Goal: Transaction & Acquisition: Purchase product/service

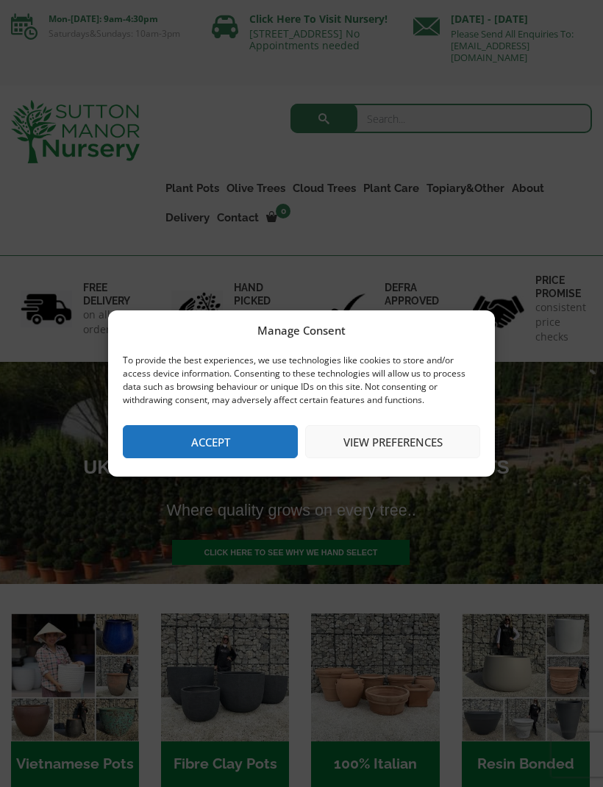
click at [242, 435] on button "Accept" at bounding box center [210, 441] width 175 height 33
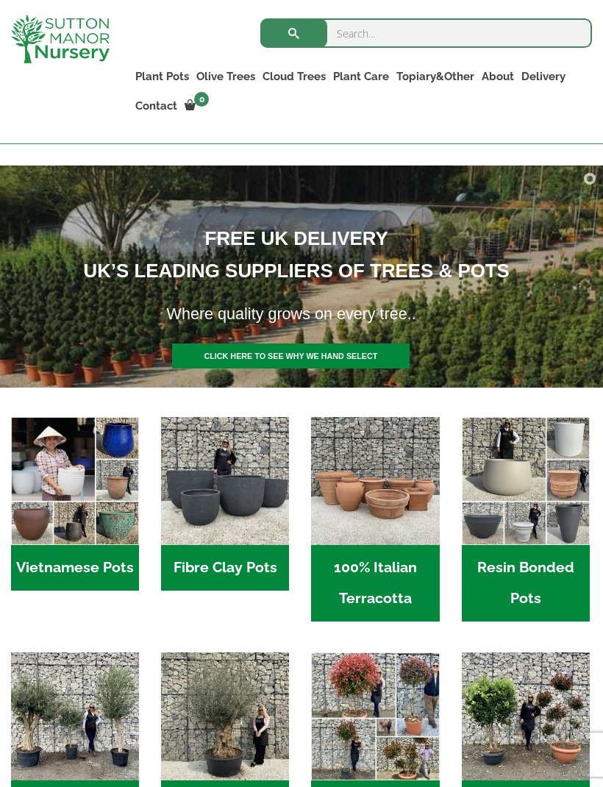
scroll to position [174, 0]
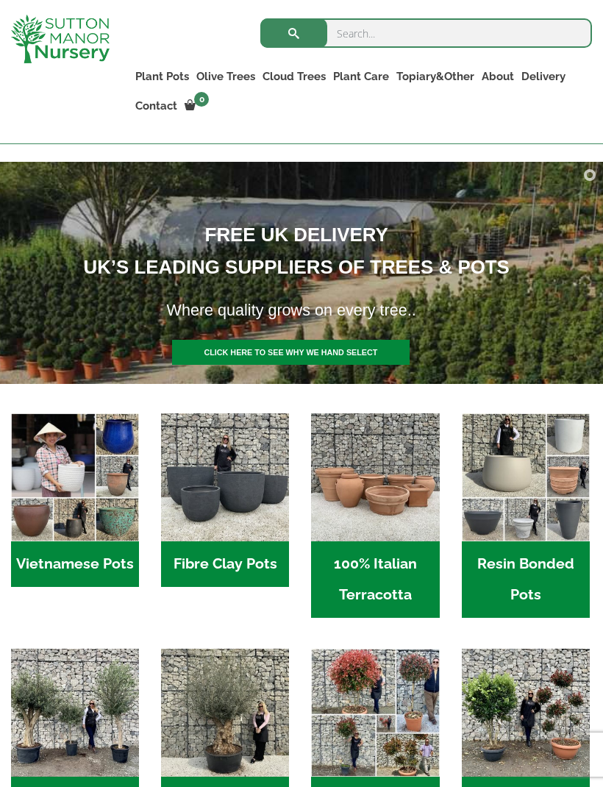
click at [512, 460] on img "Visit product category Resin Bonded Pots" at bounding box center [526, 477] width 128 height 128
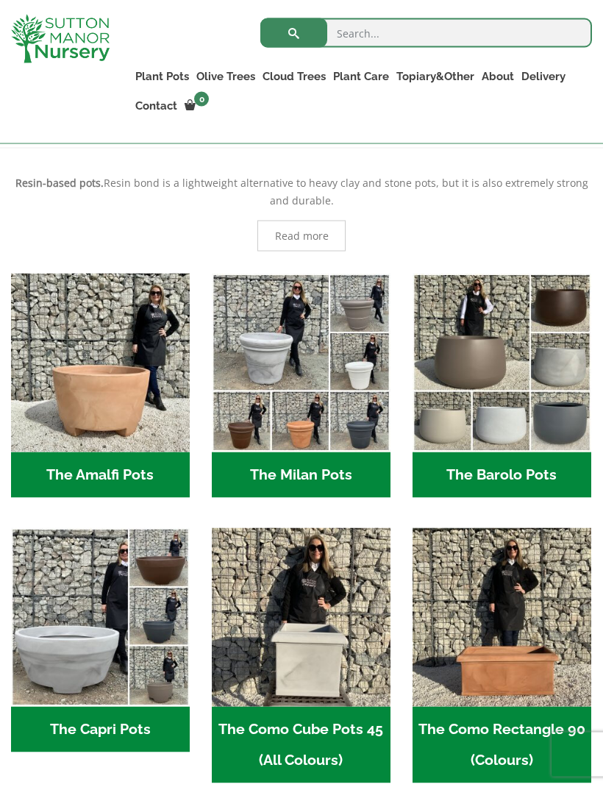
scroll to position [329, 0]
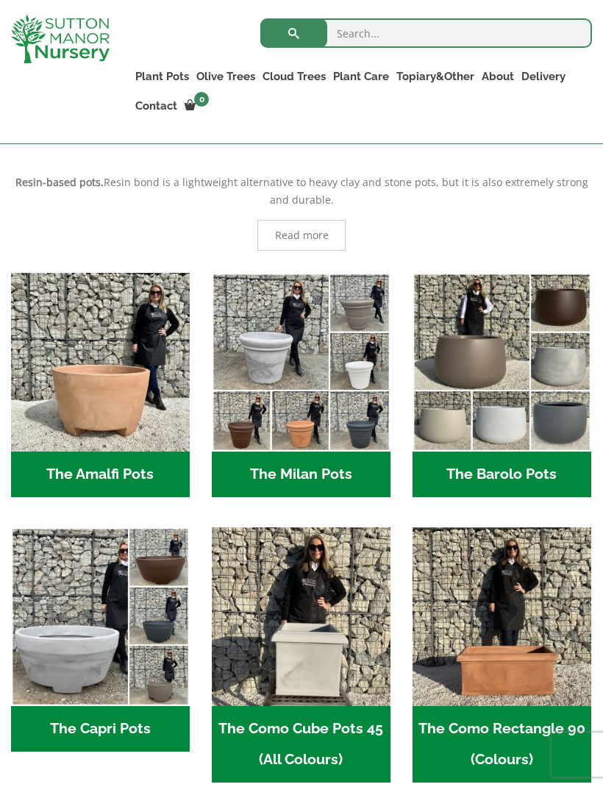
click at [78, 482] on h2 "The Amalfi Pots (3)" at bounding box center [100, 475] width 179 height 46
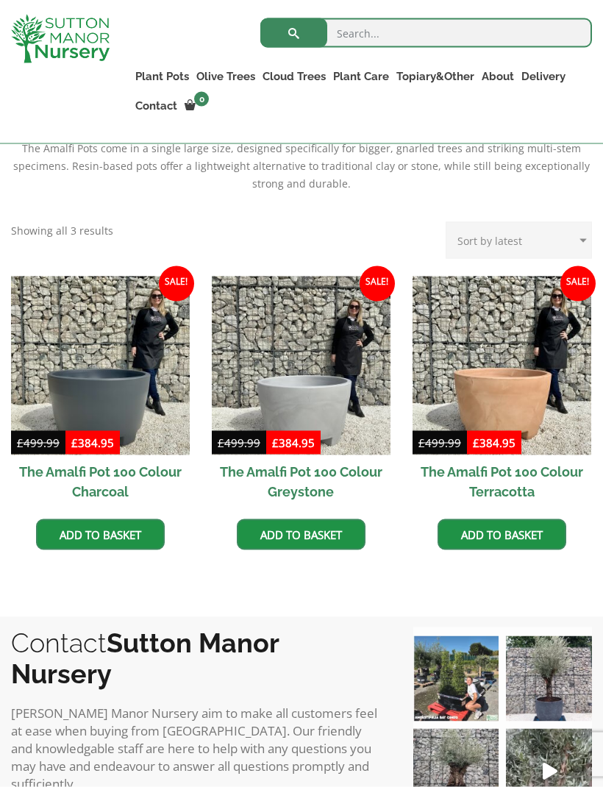
scroll to position [364, 0]
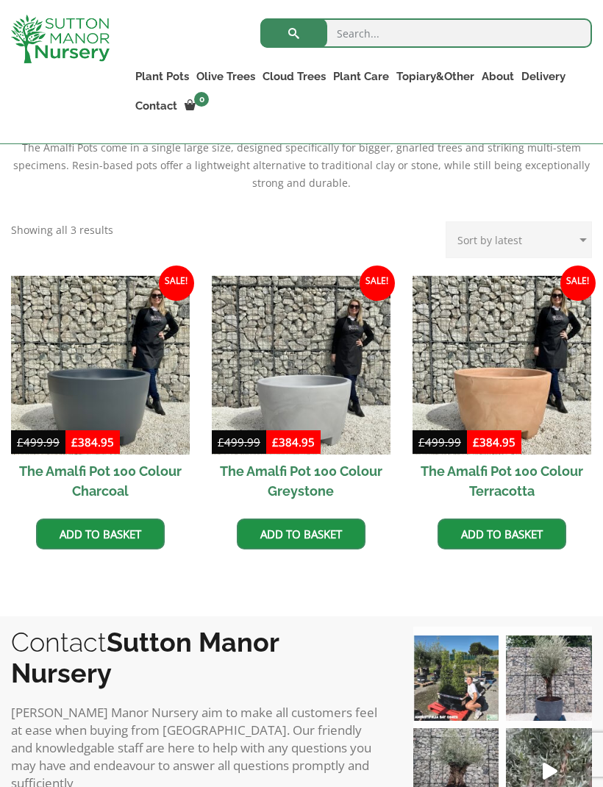
click at [551, 357] on img at bounding box center [502, 365] width 179 height 179
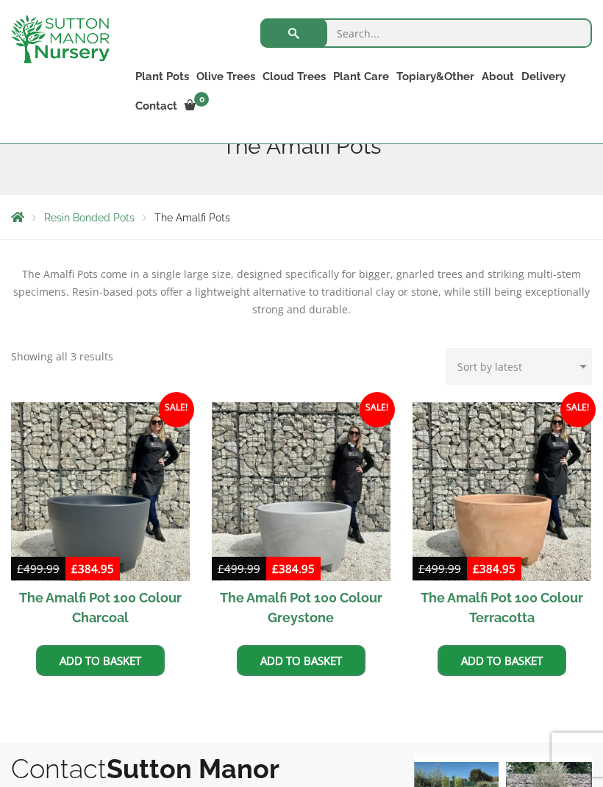
scroll to position [0, 0]
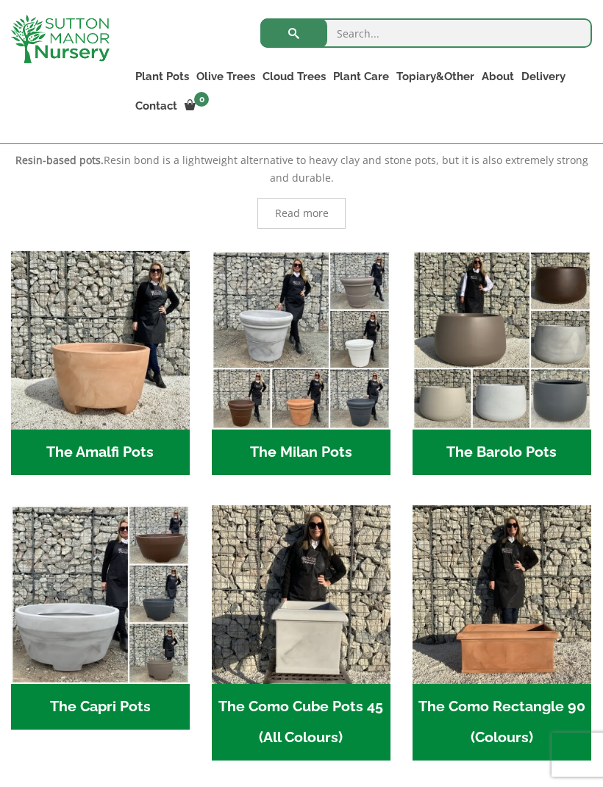
click at [536, 379] on img "Visit product category The Barolo Pots" at bounding box center [502, 340] width 179 height 179
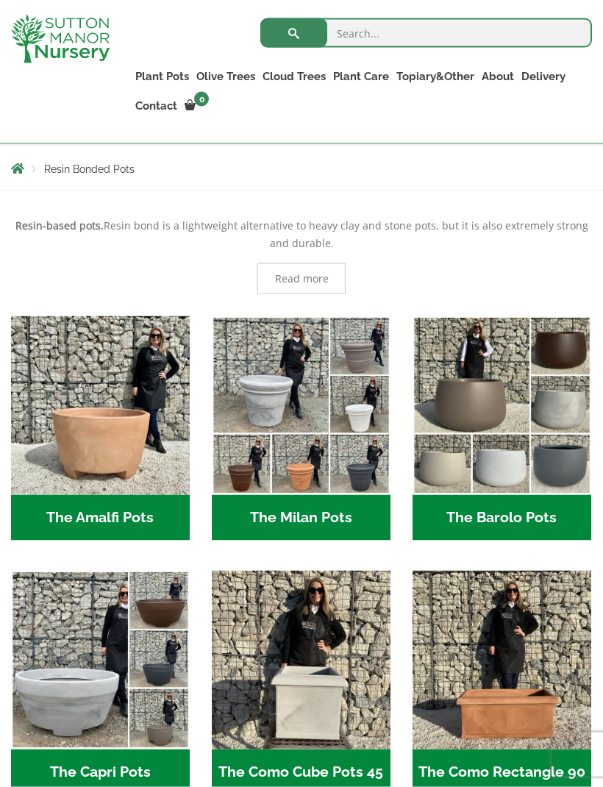
scroll to position [287, 0]
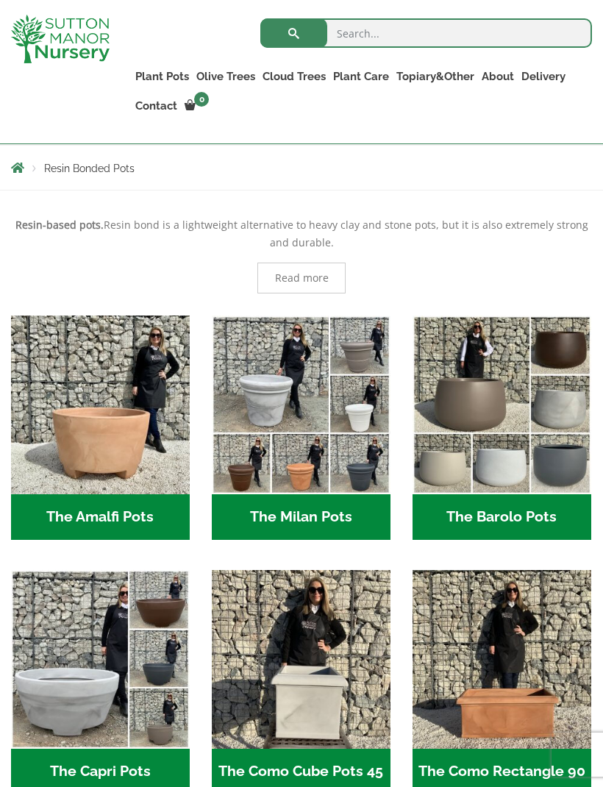
click at [85, 455] on img "Visit product category The Amalfi Pots" at bounding box center [100, 404] width 179 height 179
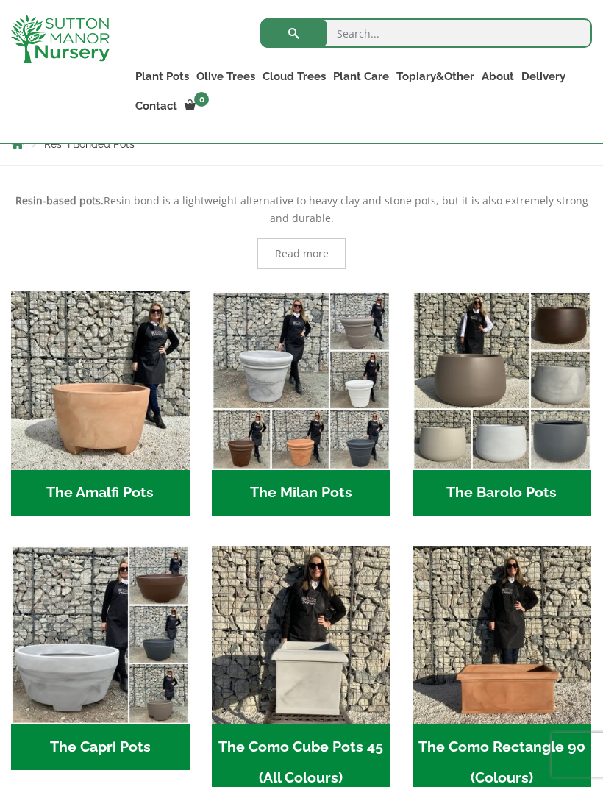
scroll to position [308, 0]
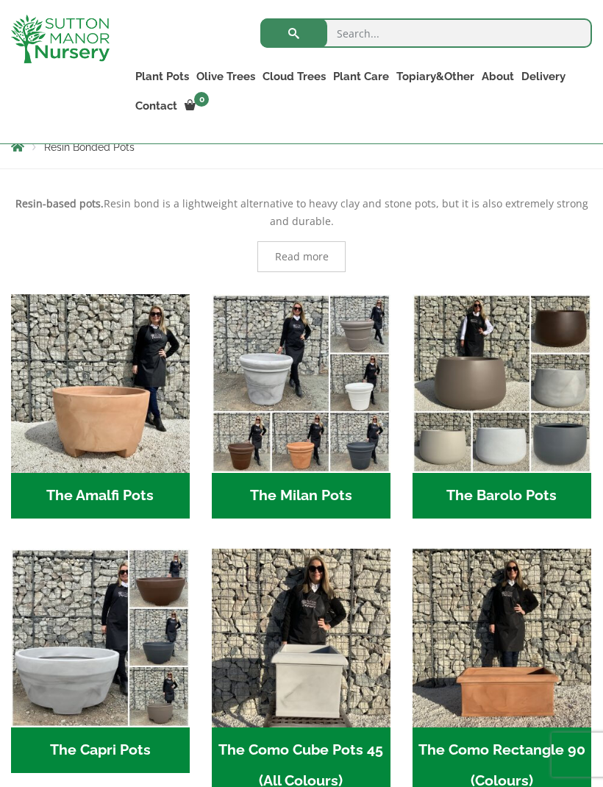
click at [317, 489] on h2 "The Milan Pots (35)" at bounding box center [301, 496] width 179 height 46
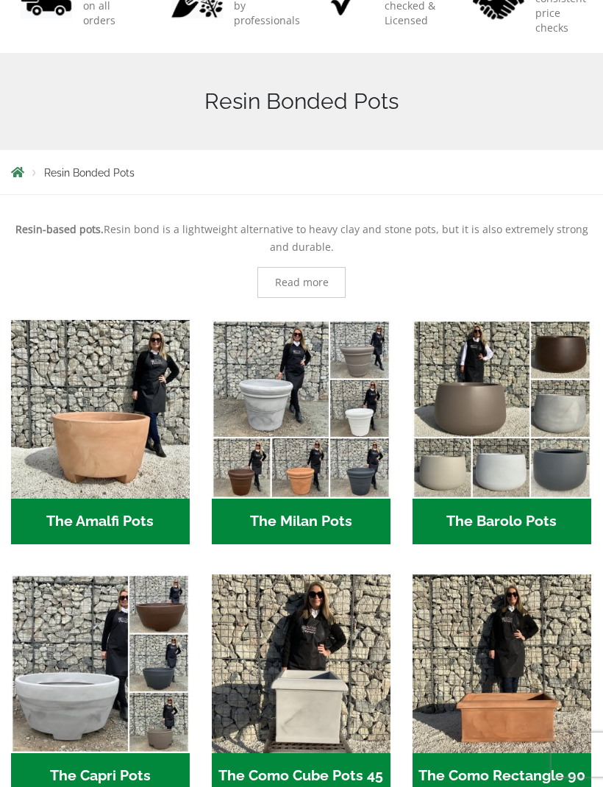
scroll to position [357, 0]
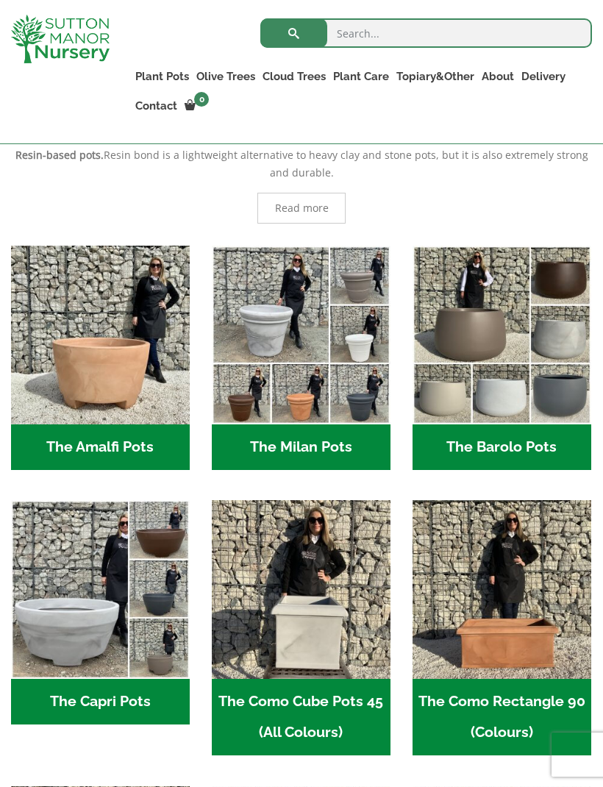
click at [69, 369] on img "Visit product category The Amalfi Pots" at bounding box center [100, 335] width 179 height 179
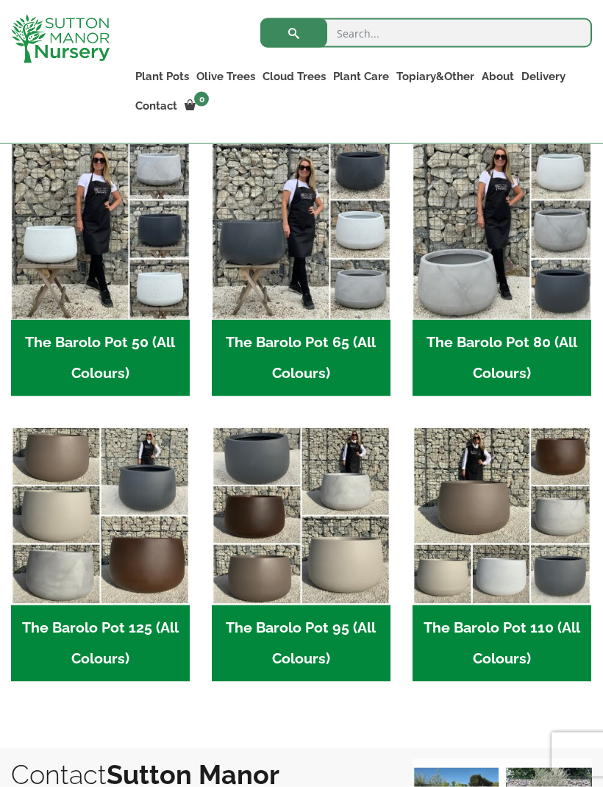
scroll to position [445, 0]
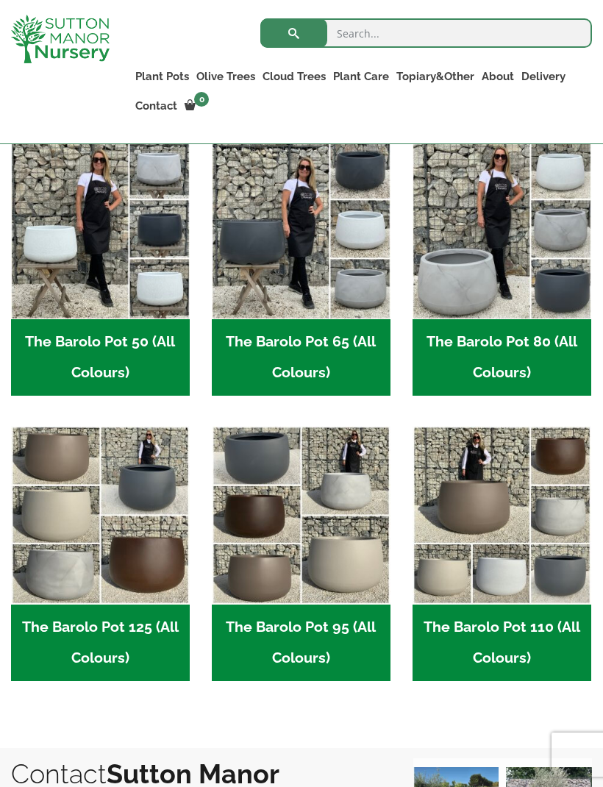
click at [547, 521] on img "Visit product category The Barolo Pot 110 (All Colours)" at bounding box center [502, 515] width 179 height 179
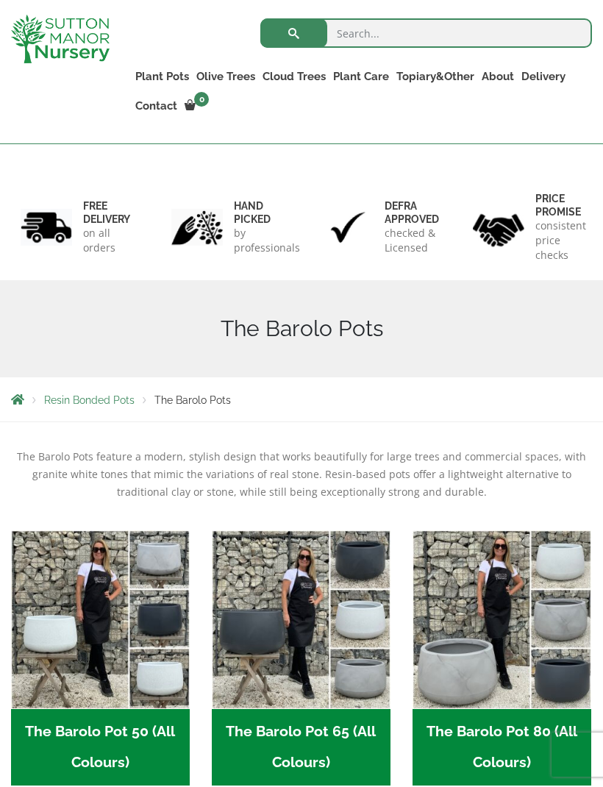
scroll to position [0, 0]
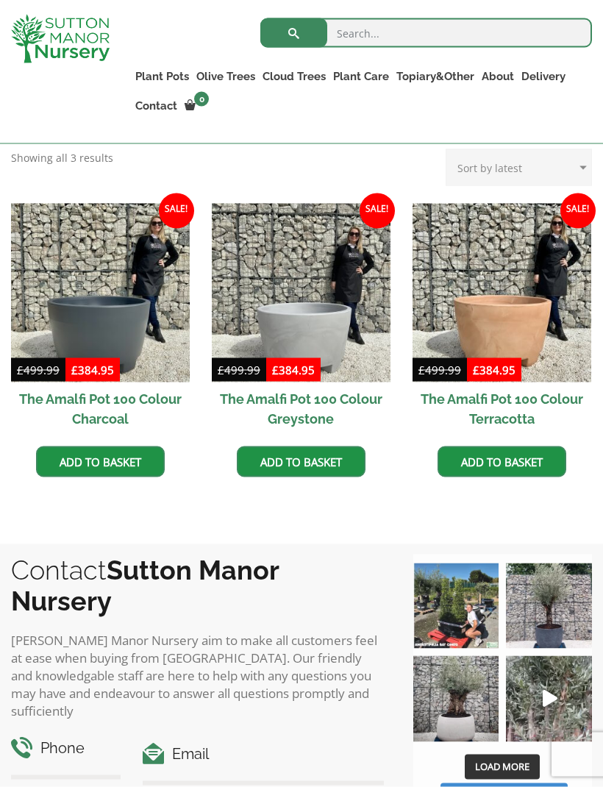
scroll to position [437, 0]
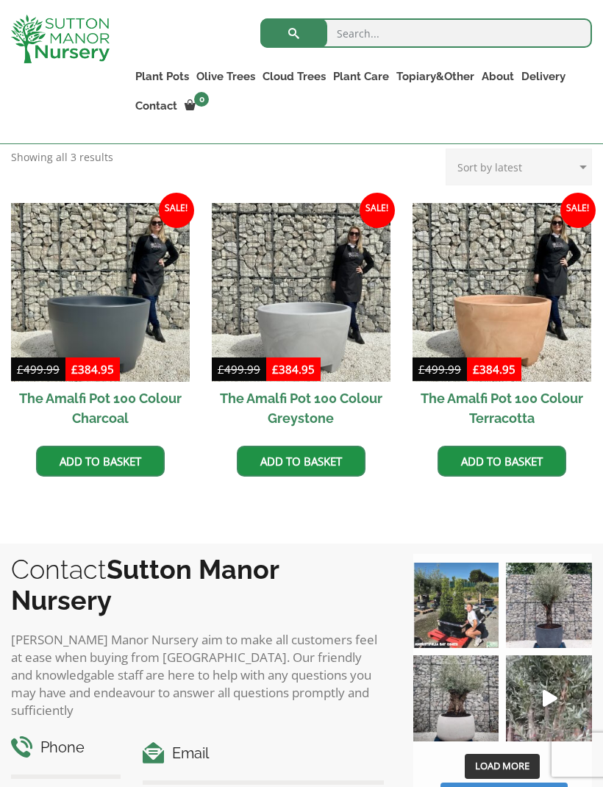
click at [546, 332] on img at bounding box center [502, 292] width 179 height 179
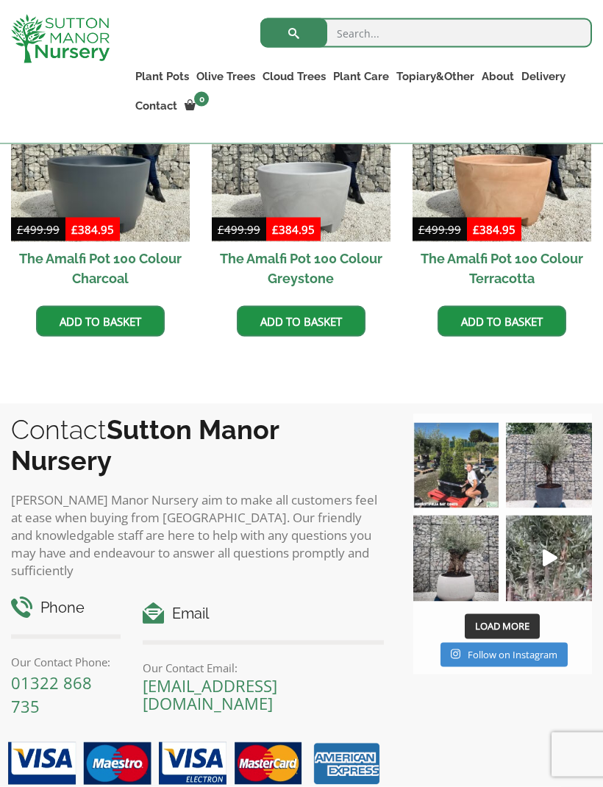
scroll to position [581, 0]
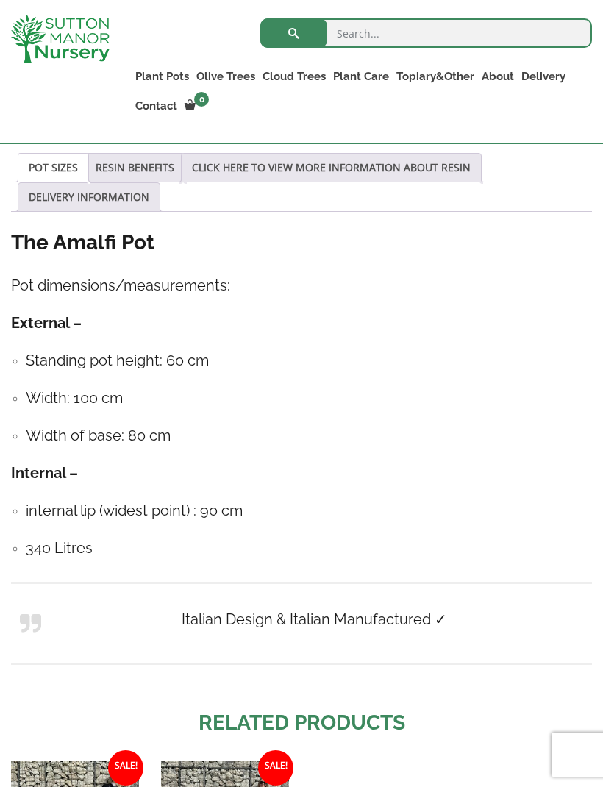
scroll to position [886, 0]
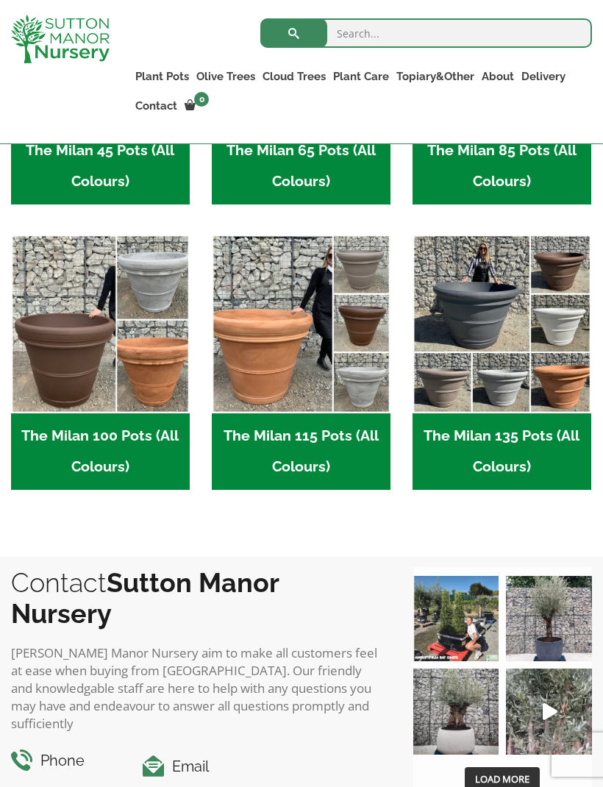
scroll to position [629, 0]
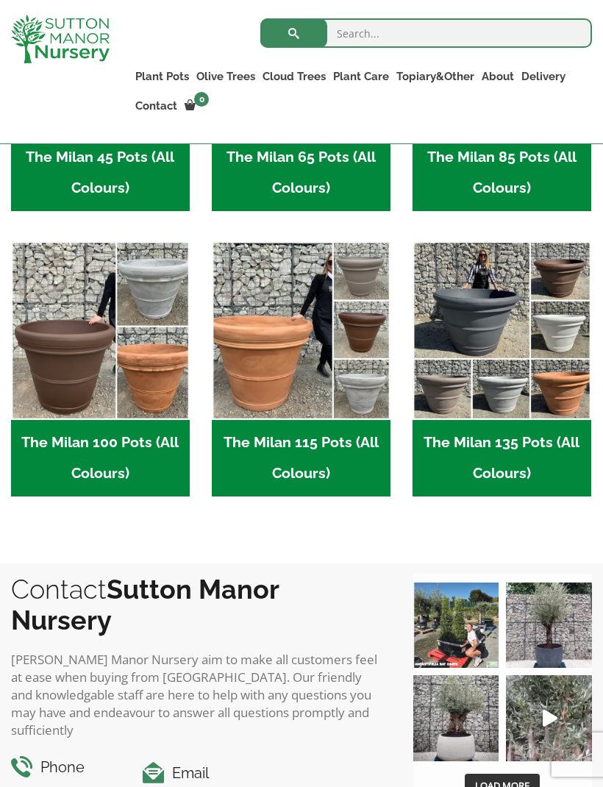
click at [540, 420] on img "Visit product category The Milan 135 Pots (All Colours)" at bounding box center [502, 330] width 179 height 179
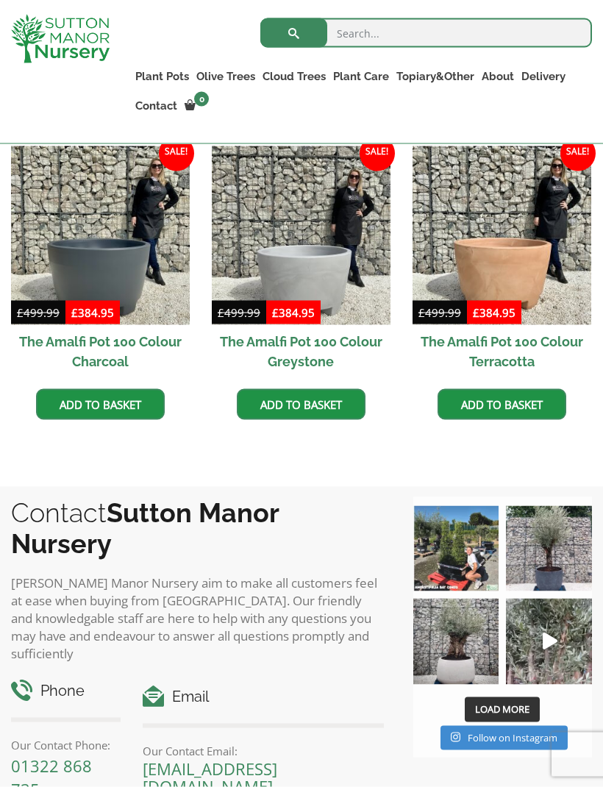
scroll to position [494, 0]
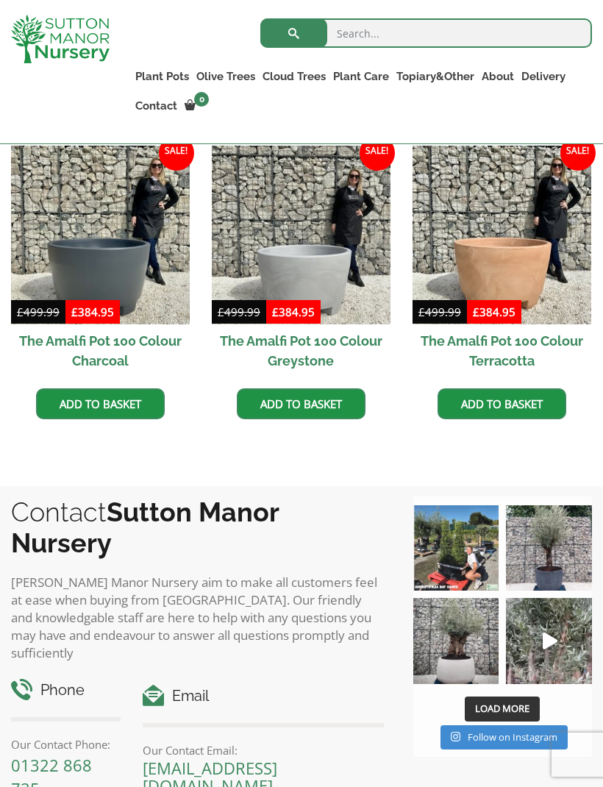
click at [538, 410] on link "Add to basket" at bounding box center [502, 403] width 129 height 31
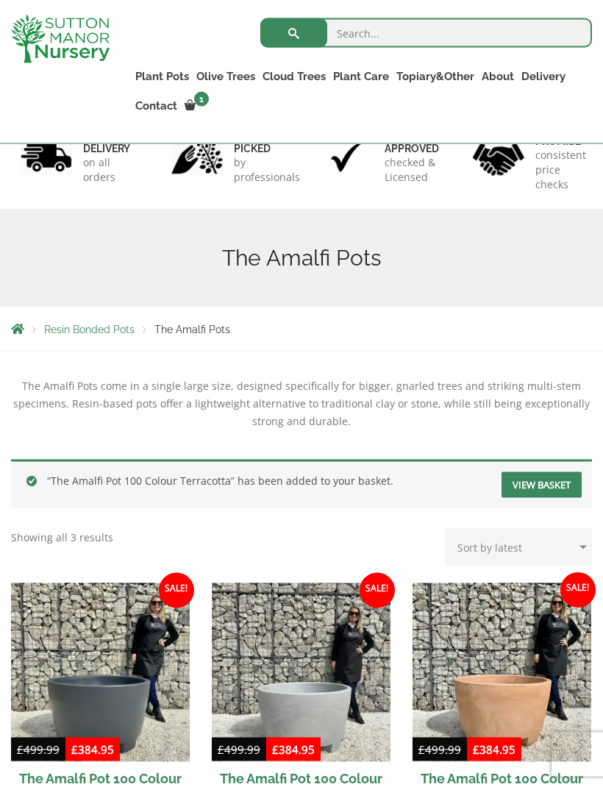
scroll to position [118, 0]
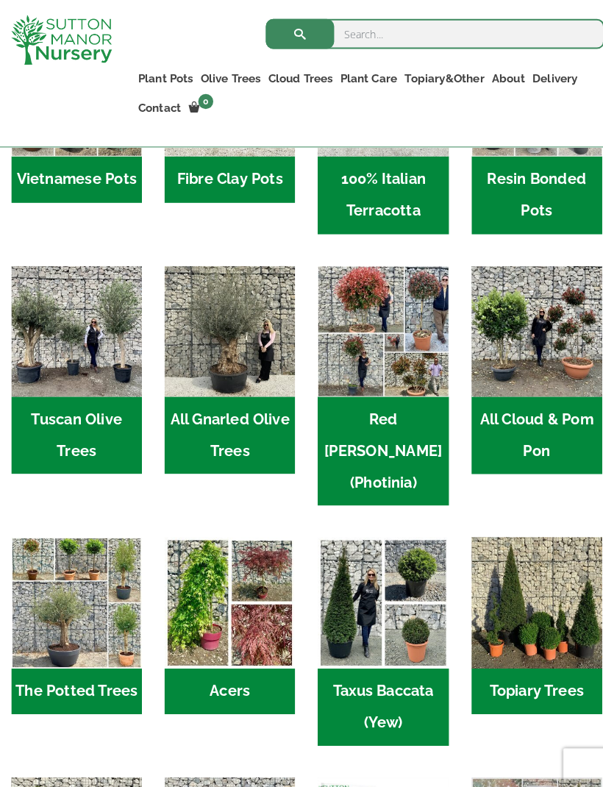
scroll to position [562, 0]
click at [246, 654] on h2 "Acers (3)" at bounding box center [225, 677] width 128 height 46
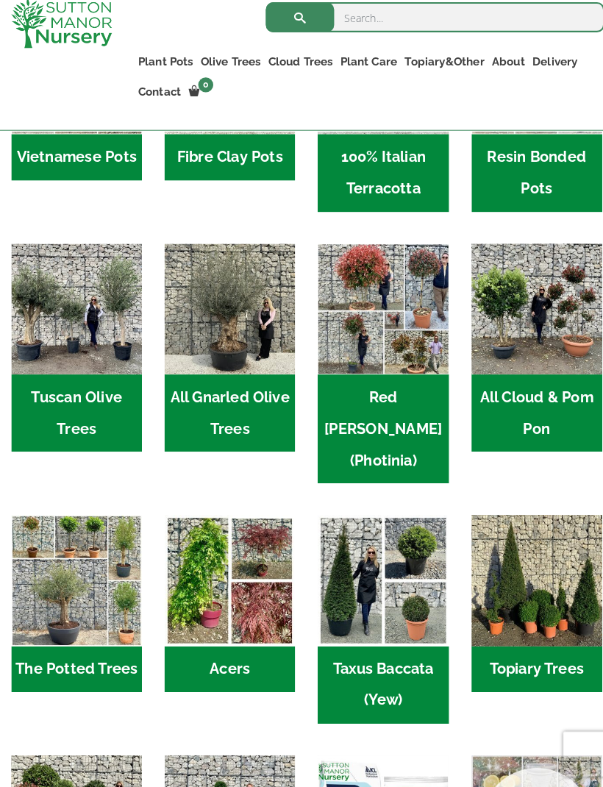
click at [90, 337] on img "Visit product category Tuscan Olive Trees" at bounding box center [75, 319] width 128 height 128
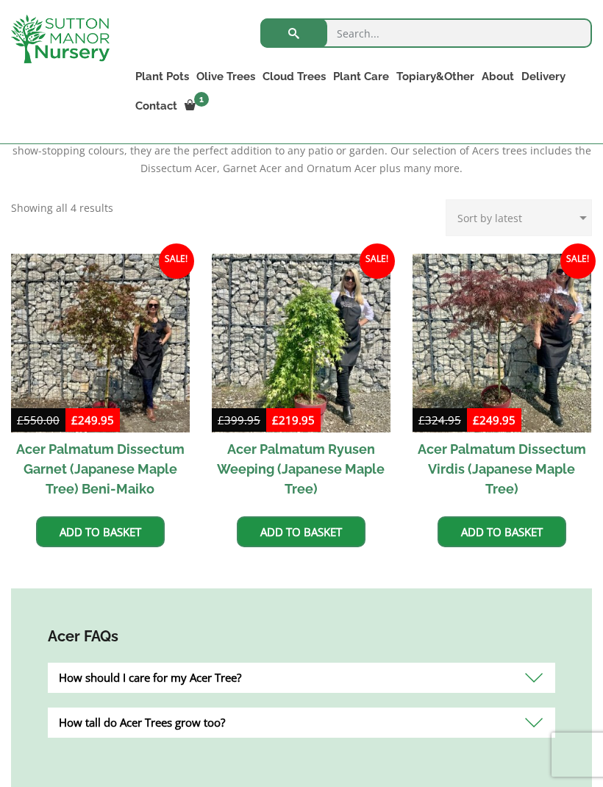
scroll to position [378, 0]
click at [564, 363] on img at bounding box center [502, 343] width 179 height 179
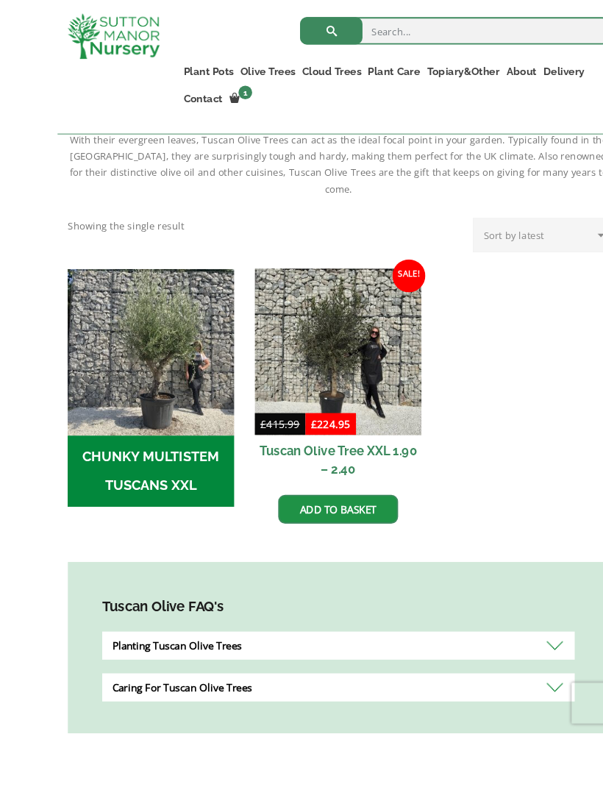
scroll to position [390, 0]
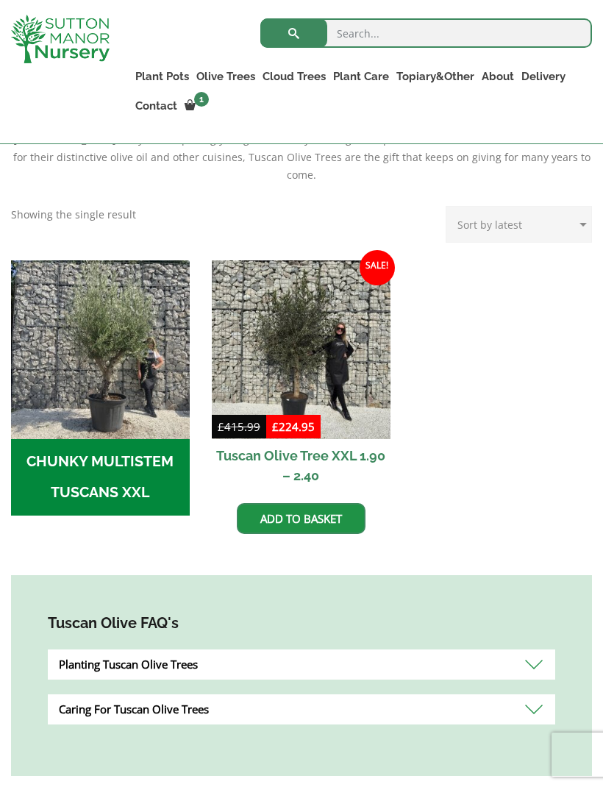
click at [153, 352] on img "Visit product category CHUNKY MULTISTEM TUSCANS XXL" at bounding box center [100, 349] width 179 height 179
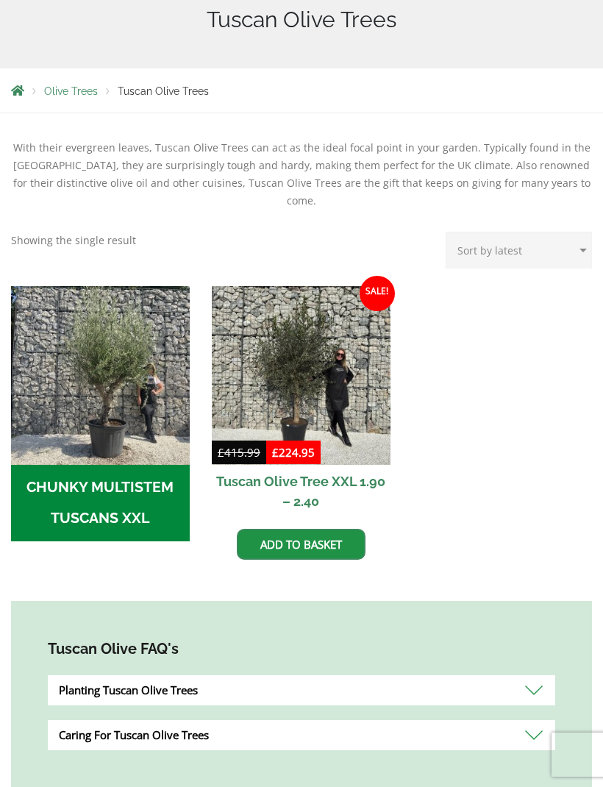
scroll to position [443, 0]
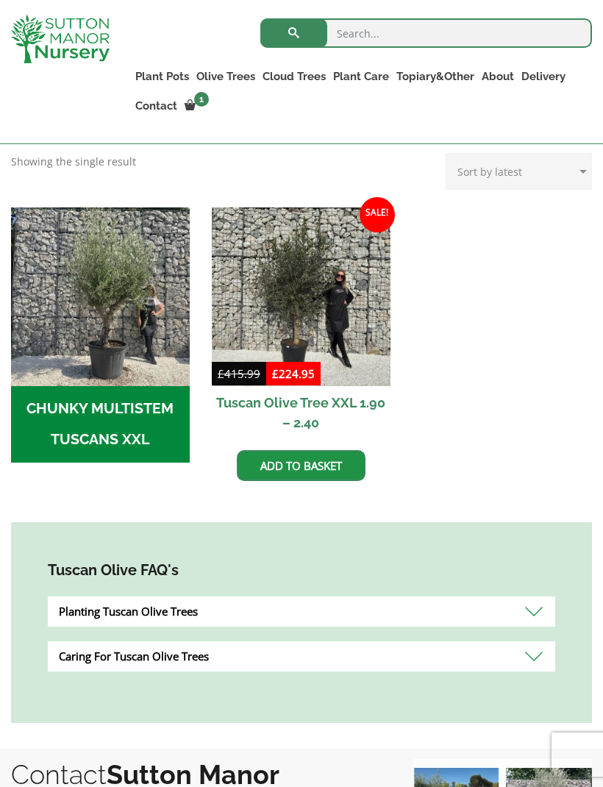
click at [340, 278] on img at bounding box center [301, 296] width 179 height 179
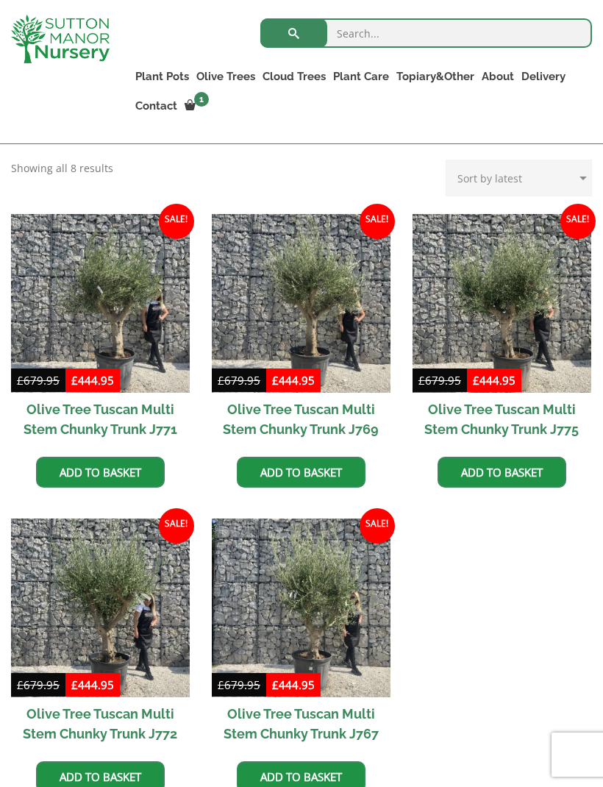
scroll to position [340, 0]
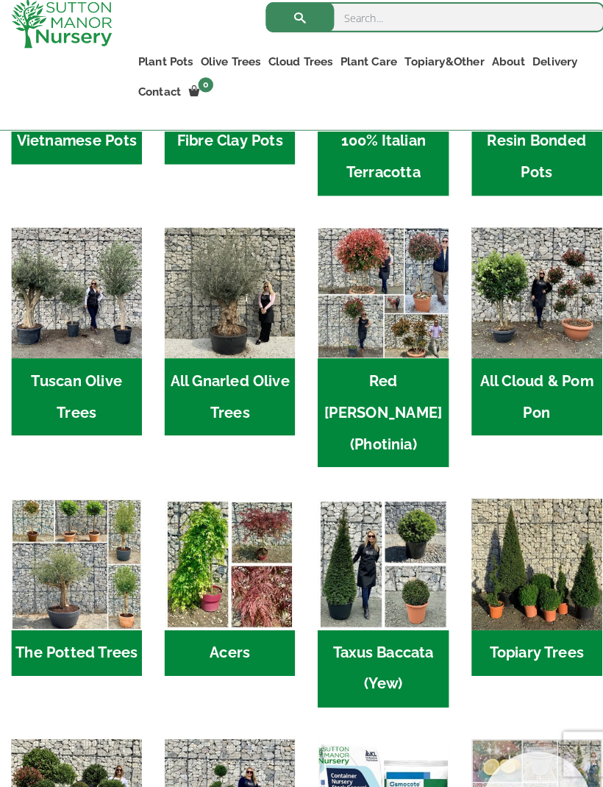
click at [261, 324] on img "Visit product category All Gnarled Olive Trees" at bounding box center [225, 303] width 128 height 128
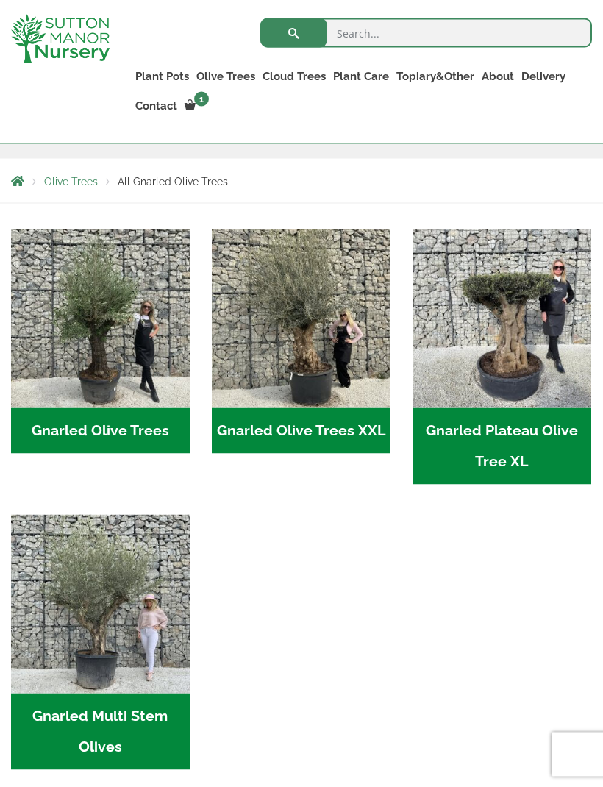
scroll to position [274, 0]
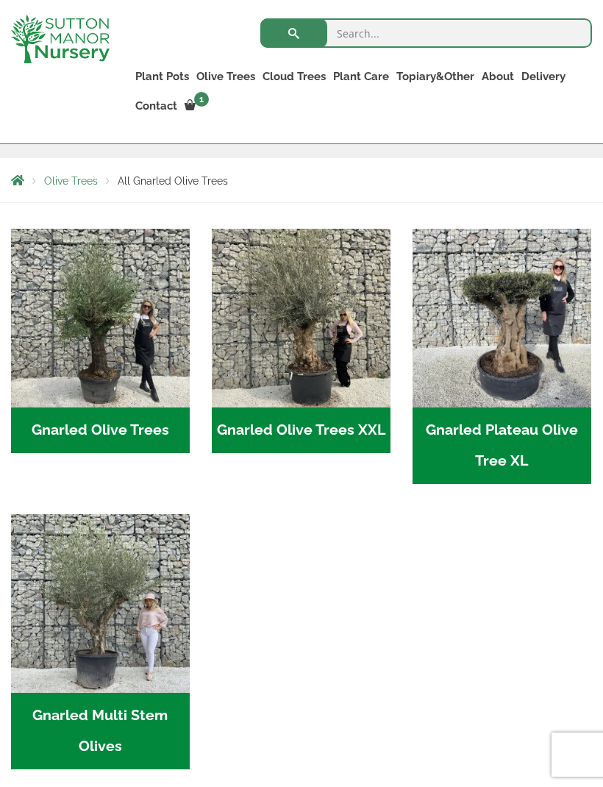
click at [551, 323] on img "Visit product category Gnarled Plateau Olive Tree XL" at bounding box center [502, 318] width 179 height 179
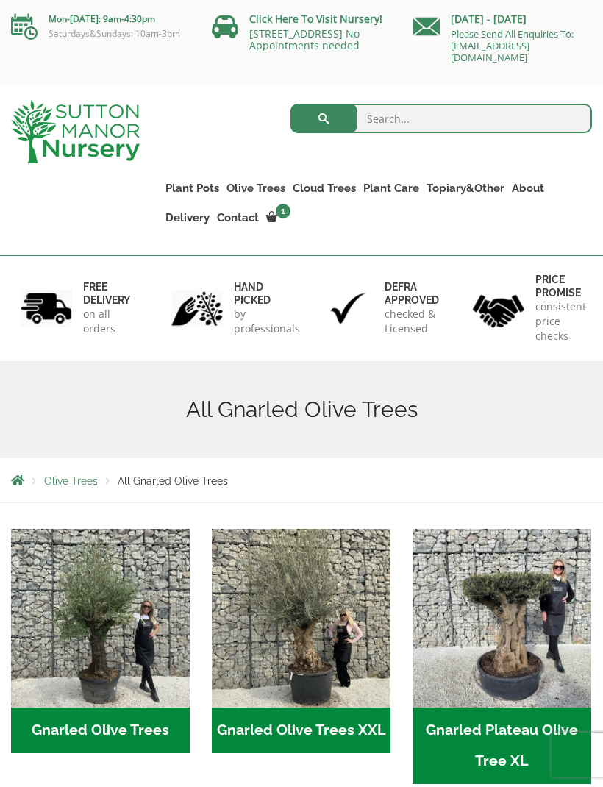
scroll to position [323, 0]
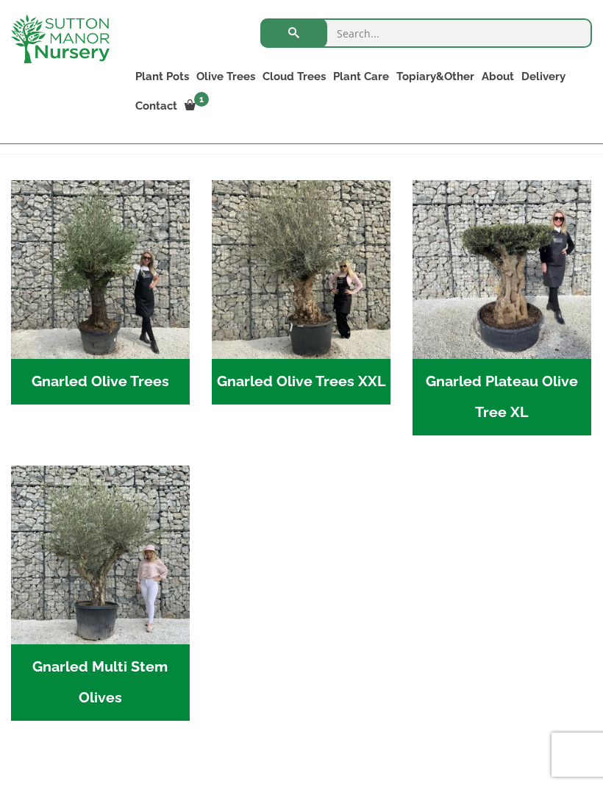
click at [137, 580] on img "Visit product category Gnarled Multi Stem Olives" at bounding box center [100, 554] width 179 height 179
click at [346, 318] on img "Visit product category Gnarled Olive Trees XXL" at bounding box center [301, 269] width 179 height 179
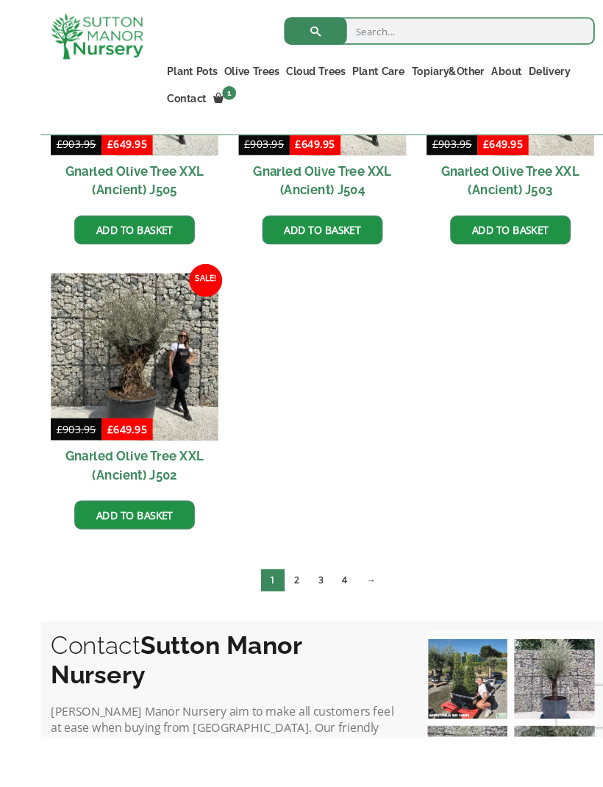
scroll to position [2115, 0]
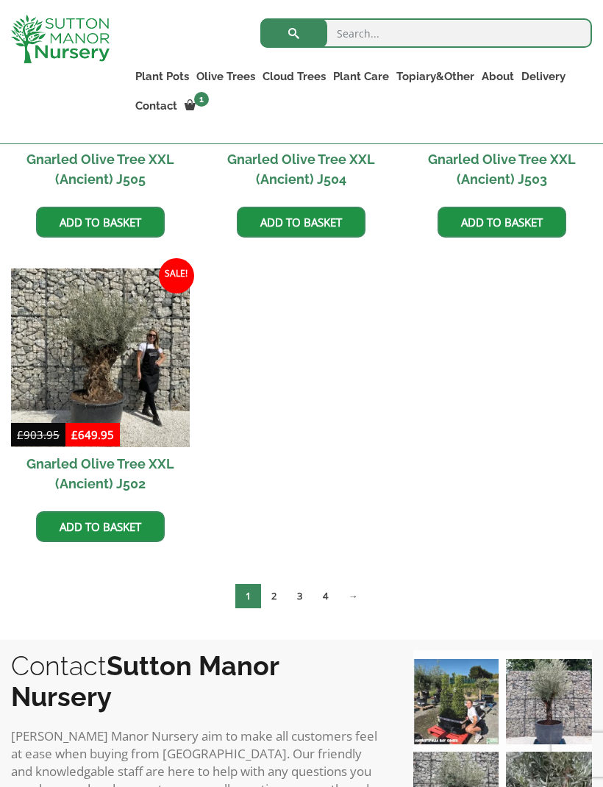
click at [277, 593] on link "2" at bounding box center [274, 596] width 26 height 24
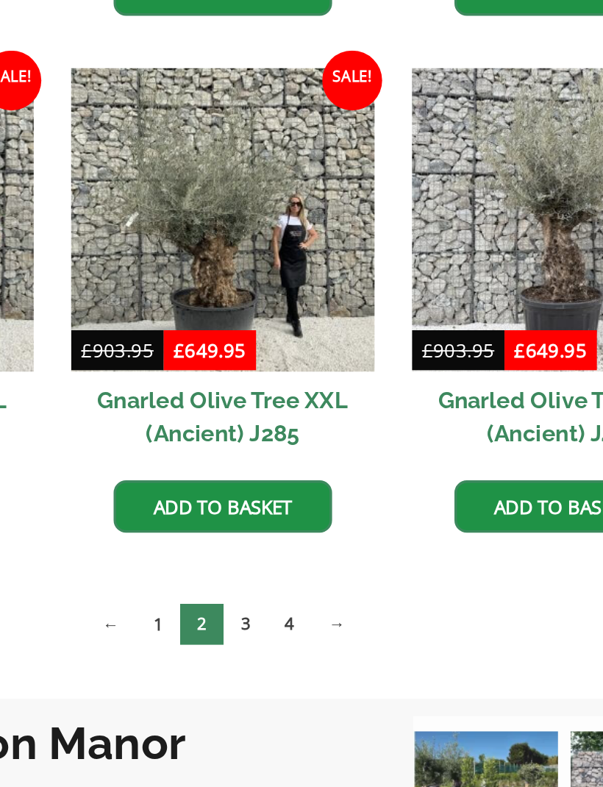
scroll to position [1744, 0]
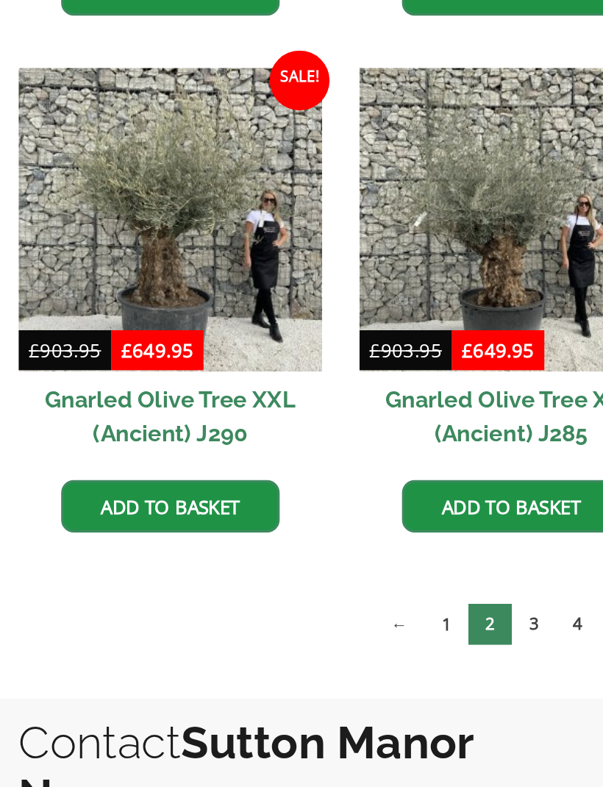
click at [315, 650] on link "3" at bounding box center [315, 662] width 26 height 24
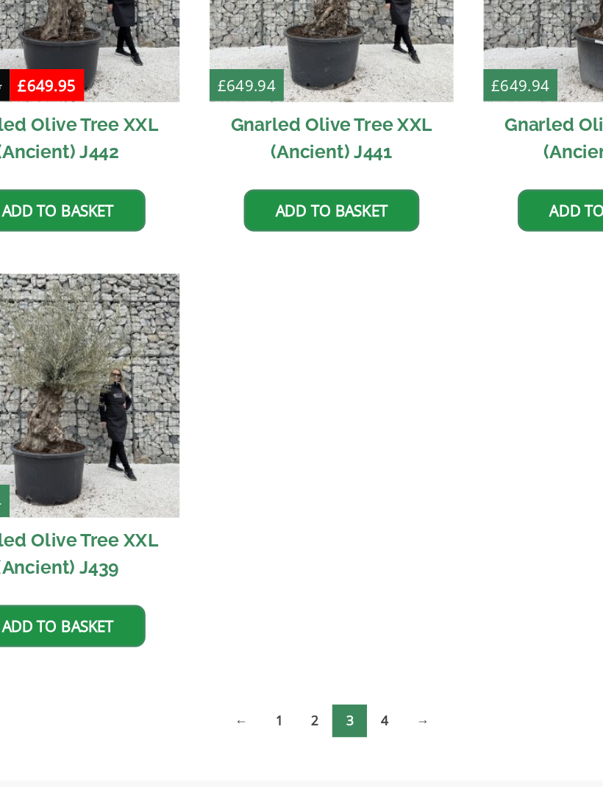
scroll to position [1705, 0]
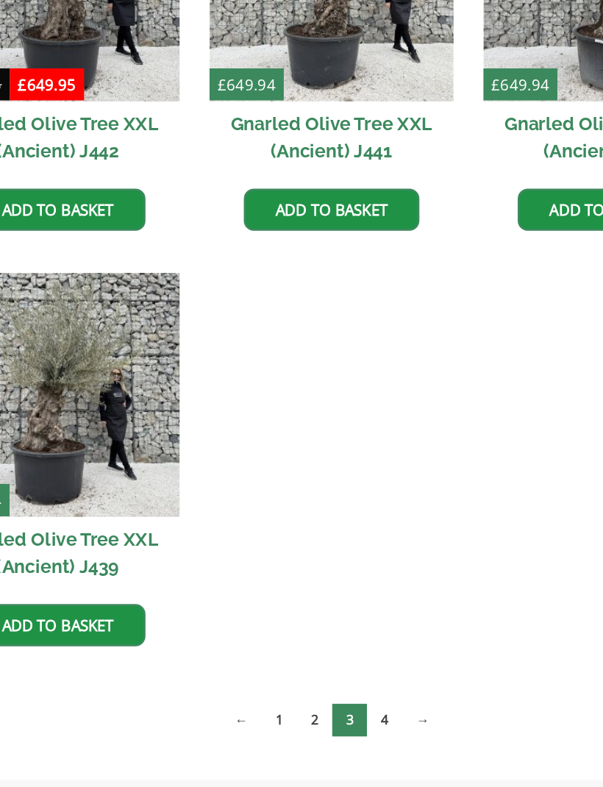
click at [327, 690] on link "4" at bounding box center [340, 702] width 26 height 24
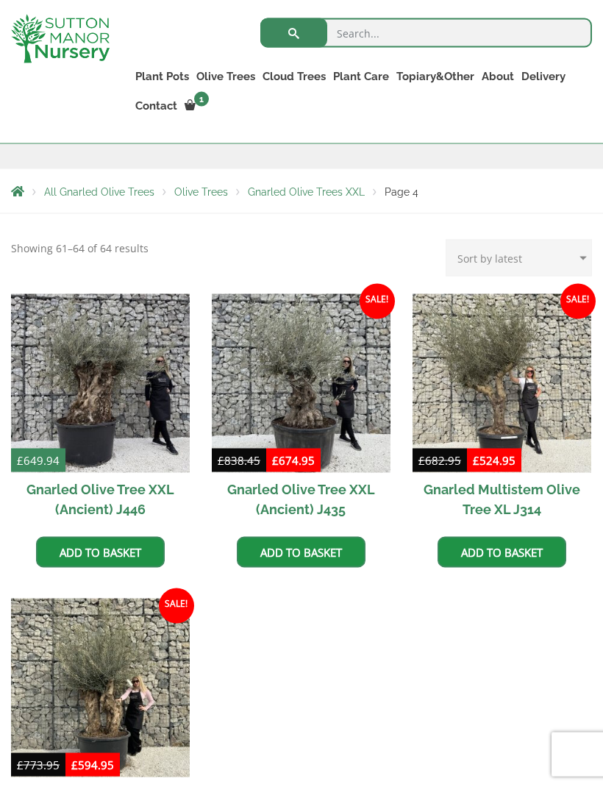
scroll to position [265, 0]
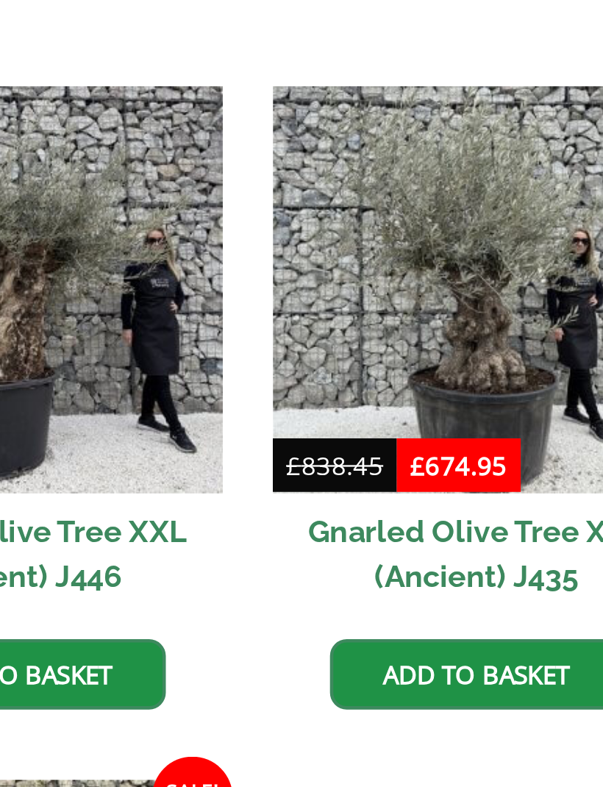
click at [221, 293] on img at bounding box center [301, 382] width 179 height 179
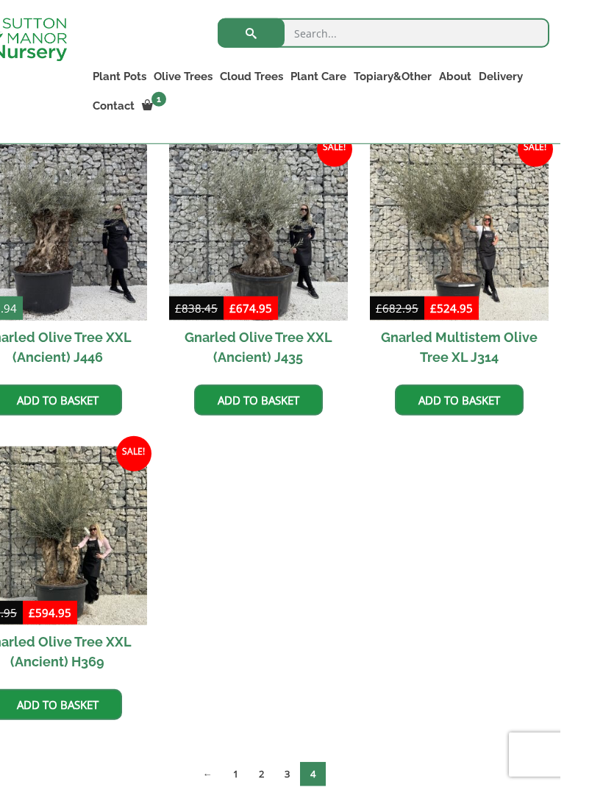
scroll to position [423, 0]
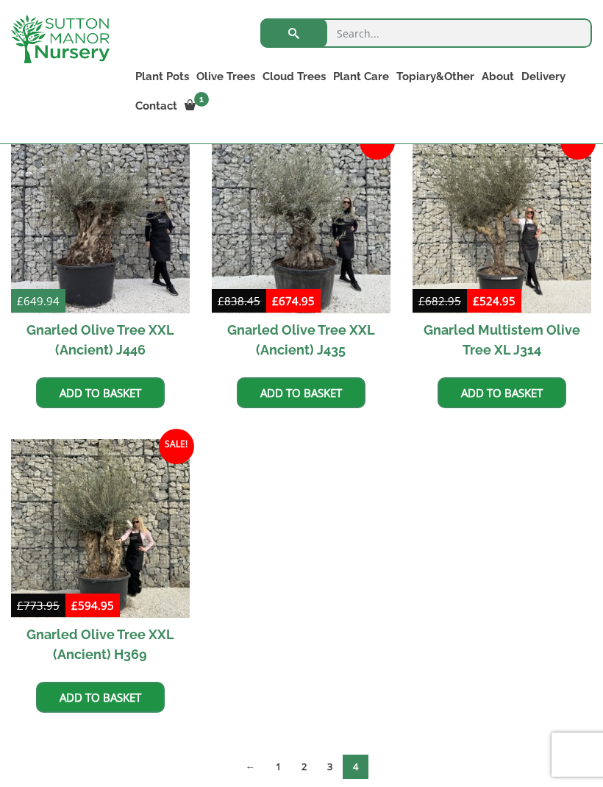
click at [309, 761] on link "2" at bounding box center [304, 766] width 26 height 24
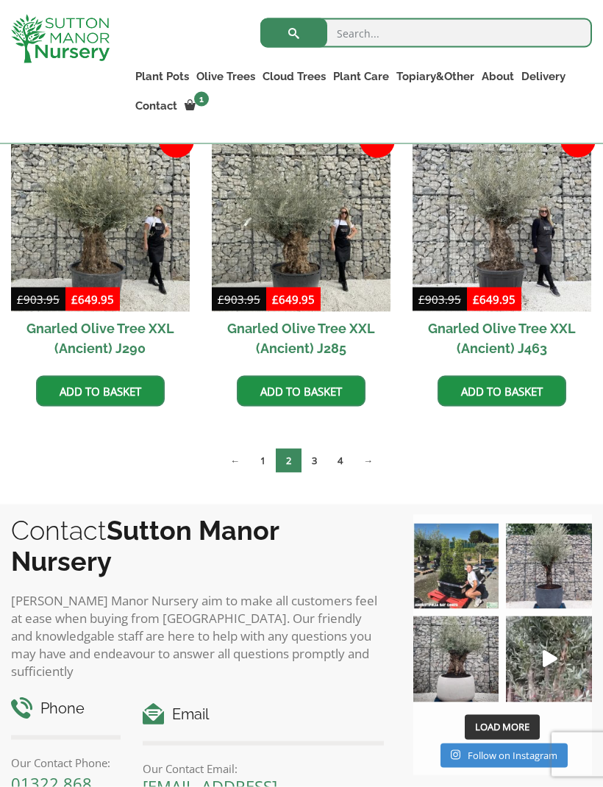
scroll to position [1949, 0]
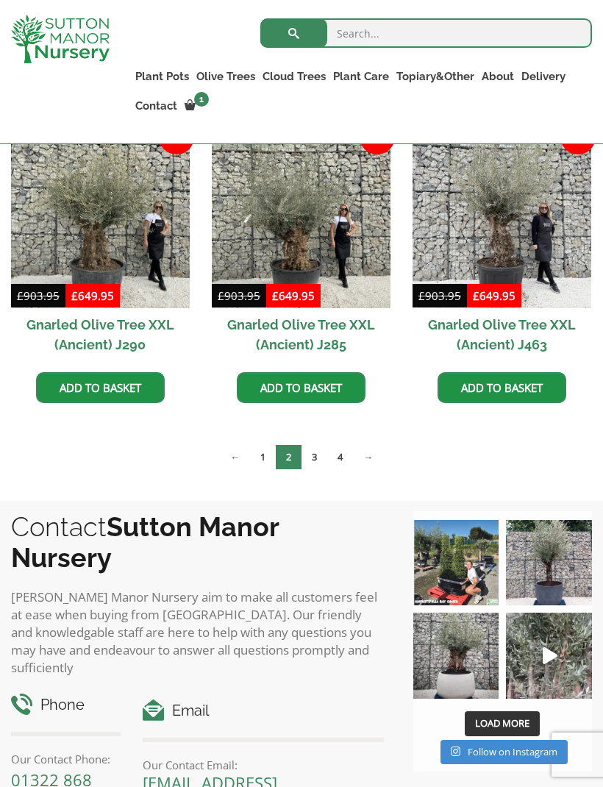
click at [352, 460] on link "4" at bounding box center [340, 457] width 26 height 24
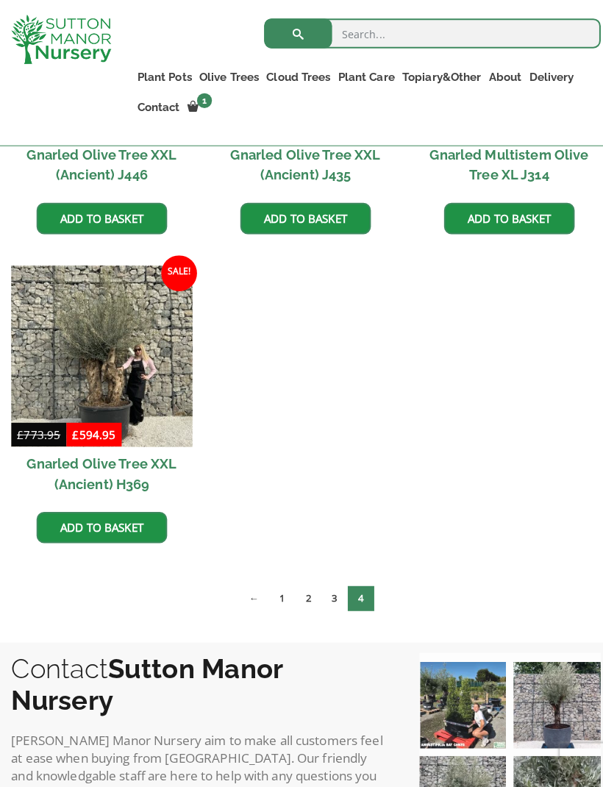
scroll to position [612, 0]
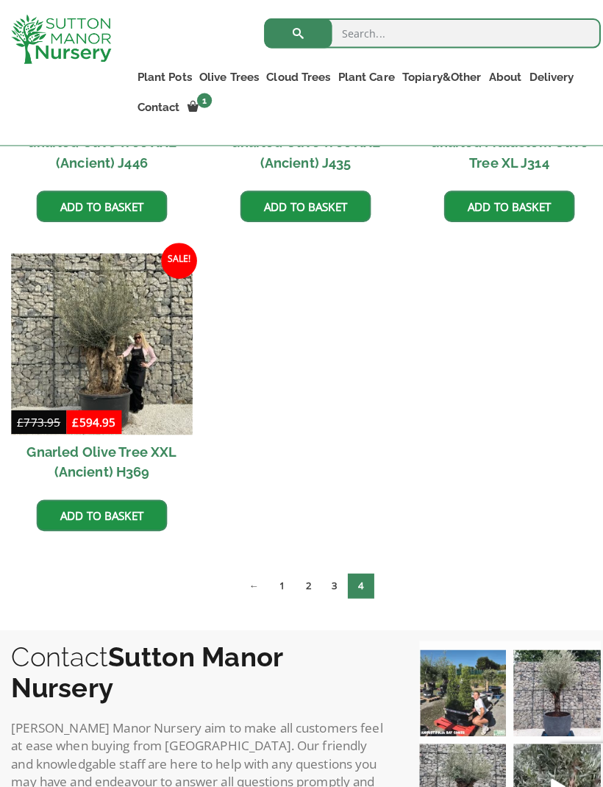
click at [306, 570] on link "2" at bounding box center [304, 577] width 26 height 24
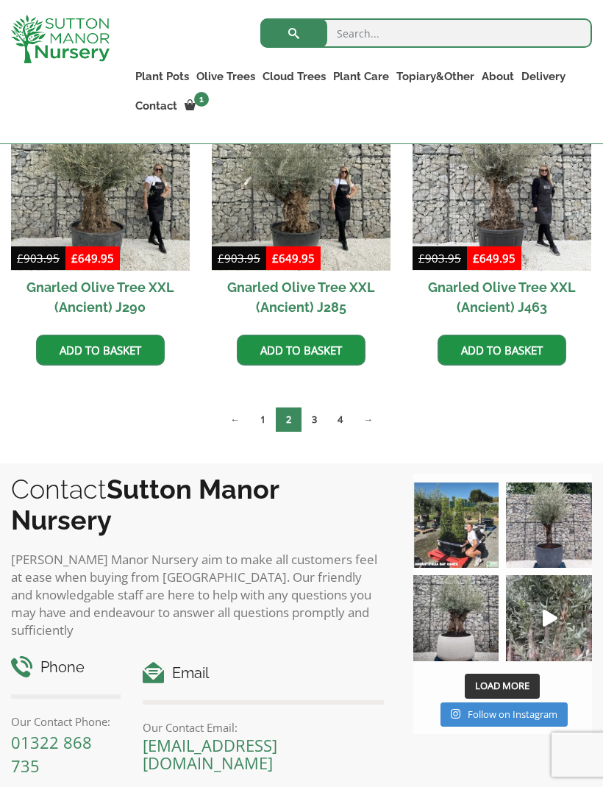
scroll to position [1987, 0]
click at [346, 415] on link "4" at bounding box center [340, 419] width 26 height 24
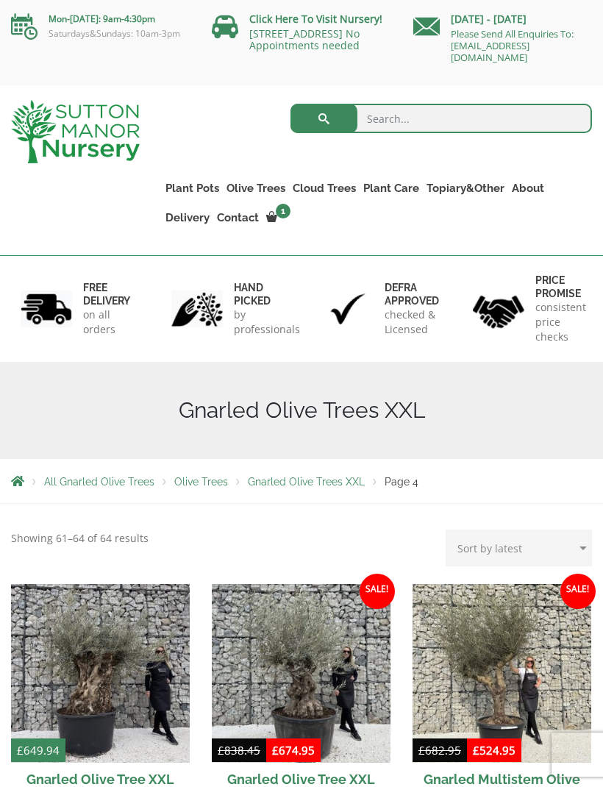
click at [0, 0] on link "Castlewellan" at bounding box center [0, 0] width 0 height 0
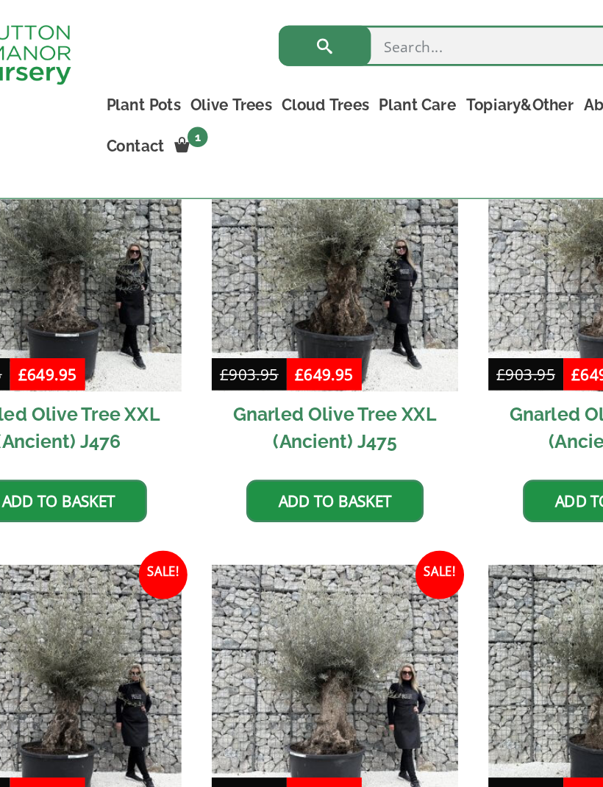
scroll to position [756, 0]
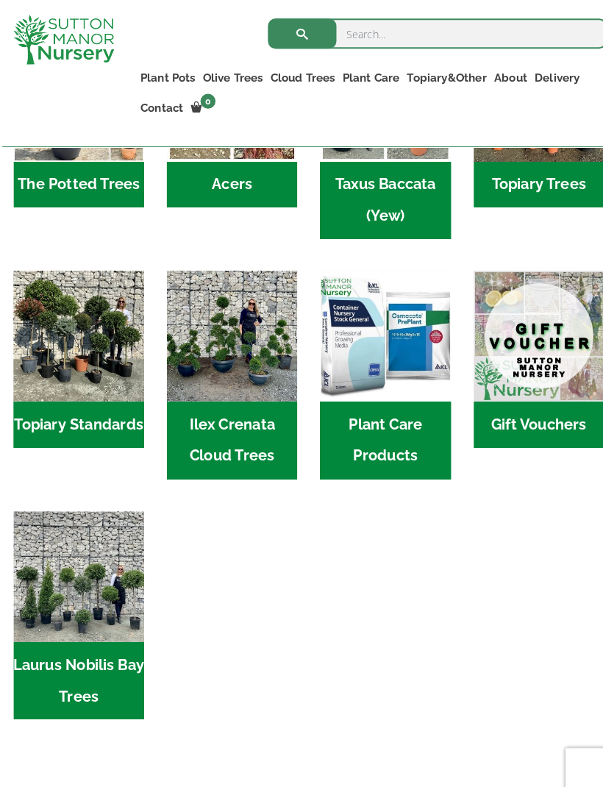
scroll to position [1060, 0]
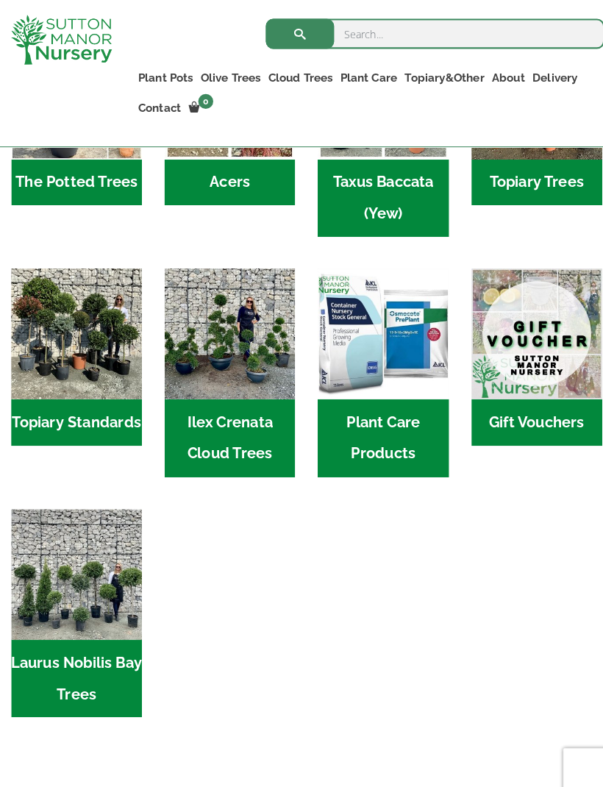
click at [102, 552] on img "Visit product category Laurus Nobilis Bay Trees" at bounding box center [75, 563] width 128 height 128
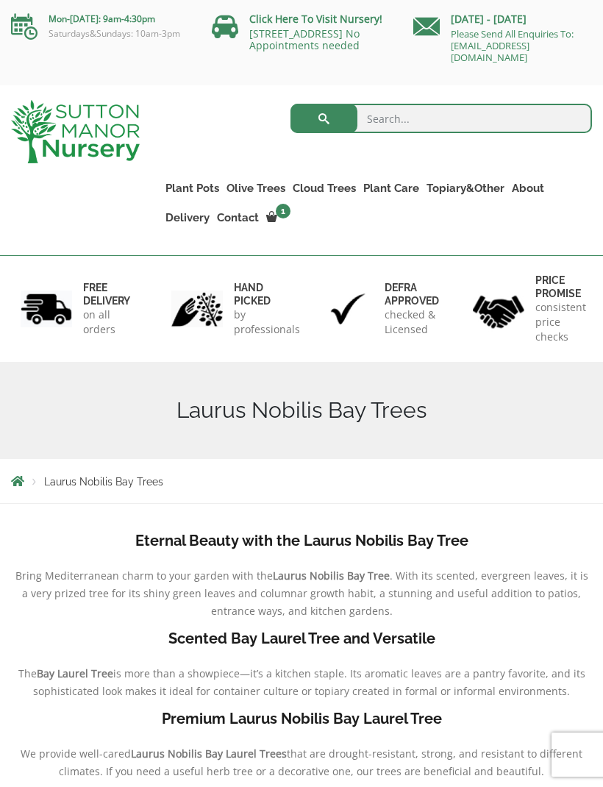
click at [0, 0] on ul "Resin Bonded Pots The Amalfi Pots The Milan Pots The Capri Pots The Brunello Po…" at bounding box center [0, 0] width 0 height 0
click at [0, 0] on link "The Old Stone Pots" at bounding box center [0, 0] width 0 height 0
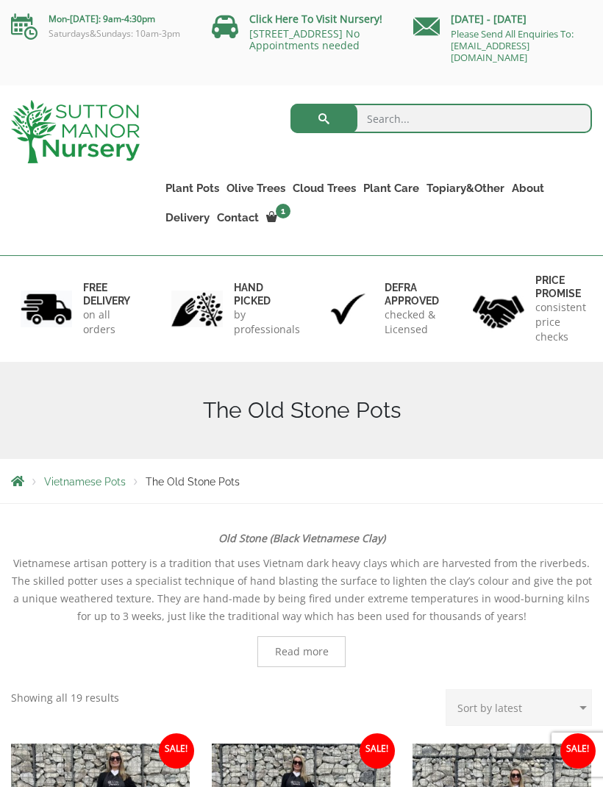
click at [0, 0] on link "Jars And Urns" at bounding box center [0, 0] width 0 height 0
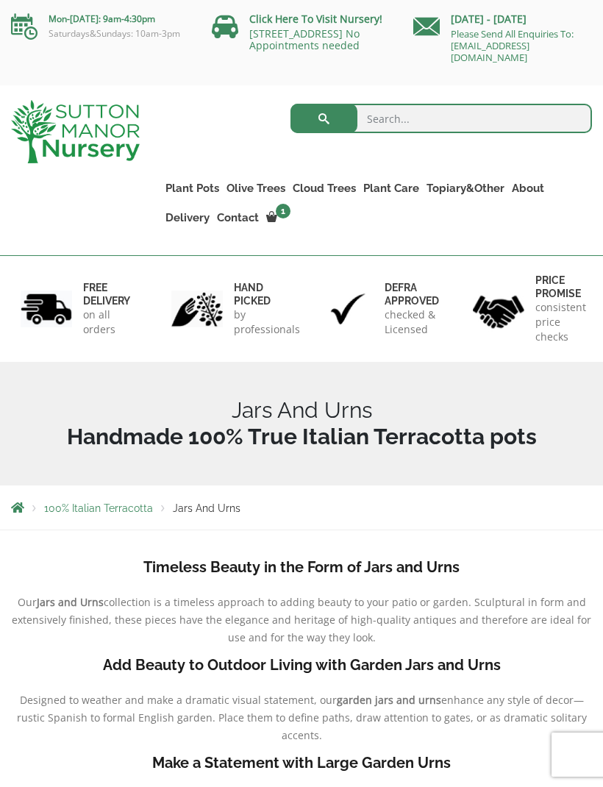
click at [0, 0] on link "Wabi-Sabi" at bounding box center [0, 0] width 0 height 0
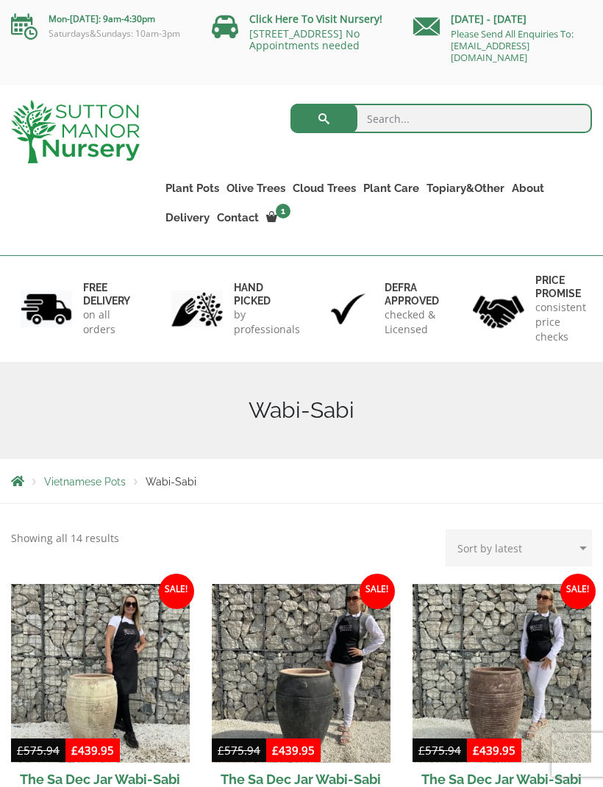
click at [0, 0] on link "The Amalfi Pots" at bounding box center [0, 0] width 0 height 0
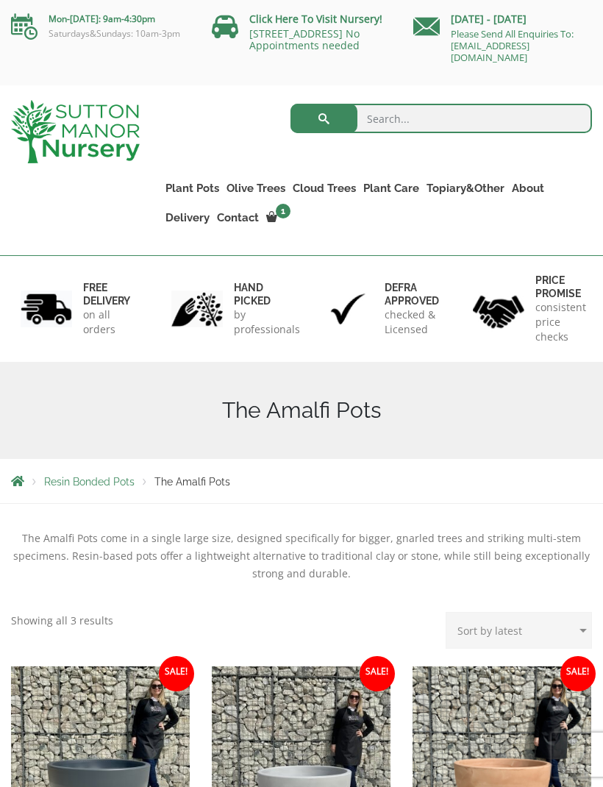
click at [210, 175] on ul "Plant Pots Resin Bonded Pots The Amalfi Pots The Milan Pots The Capri Pots The …" at bounding box center [377, 192] width 430 height 96
click at [0, 0] on link "The Old Stone Pots" at bounding box center [0, 0] width 0 height 0
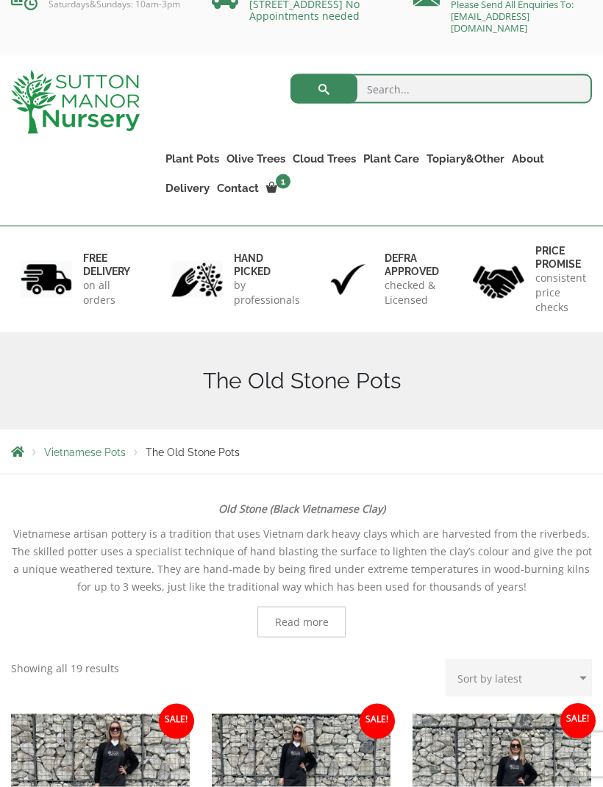
scroll to position [30, 0]
click at [212, 150] on link "Plant Pots" at bounding box center [192, 158] width 61 height 21
click at [0, 0] on link "Vietnamese Pots" at bounding box center [0, 0] width 0 height 0
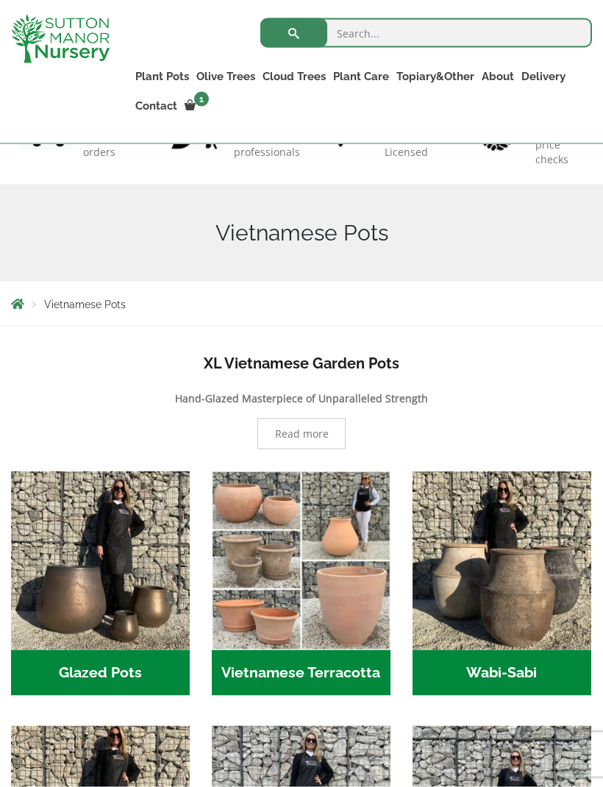
scroll to position [151, 0]
click at [0, 0] on link "The Iron Stone Pots" at bounding box center [0, 0] width 0 height 0
